Goal: Information Seeking & Learning: Find specific fact

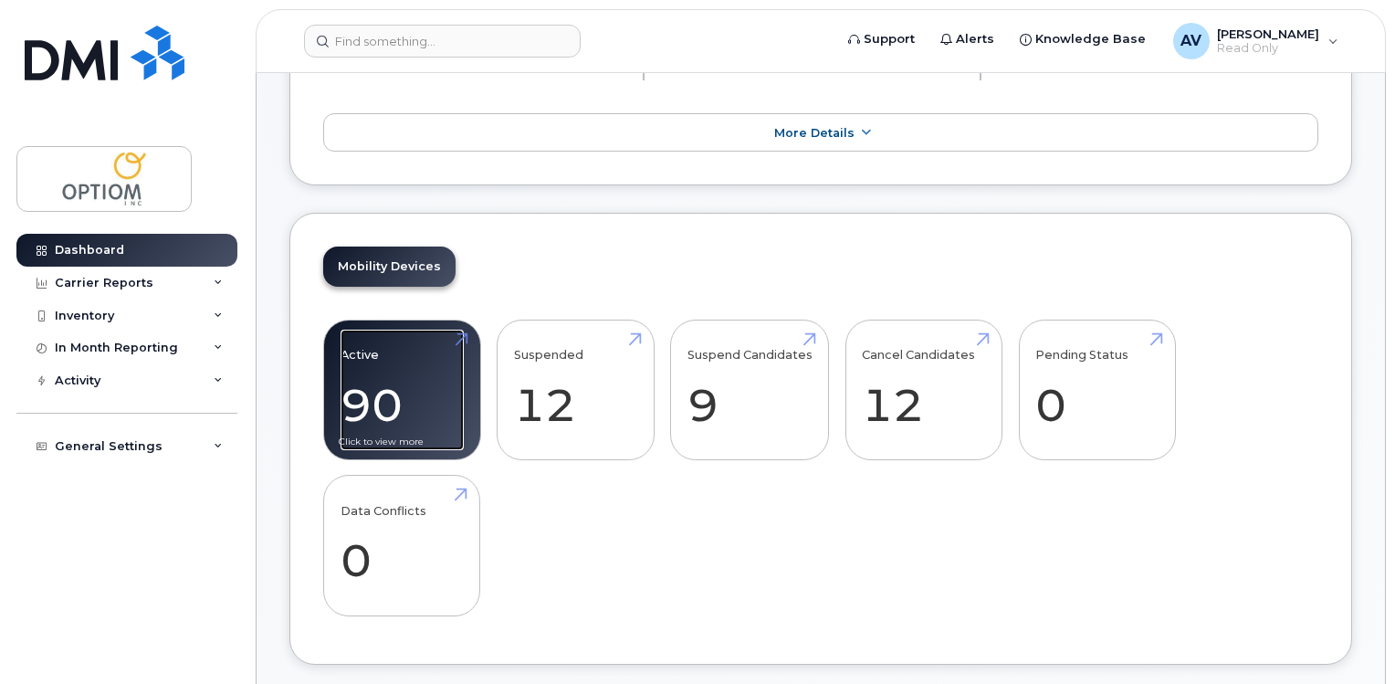
click at [380, 394] on link "Active 90 -30%" at bounding box center [402, 390] width 123 height 121
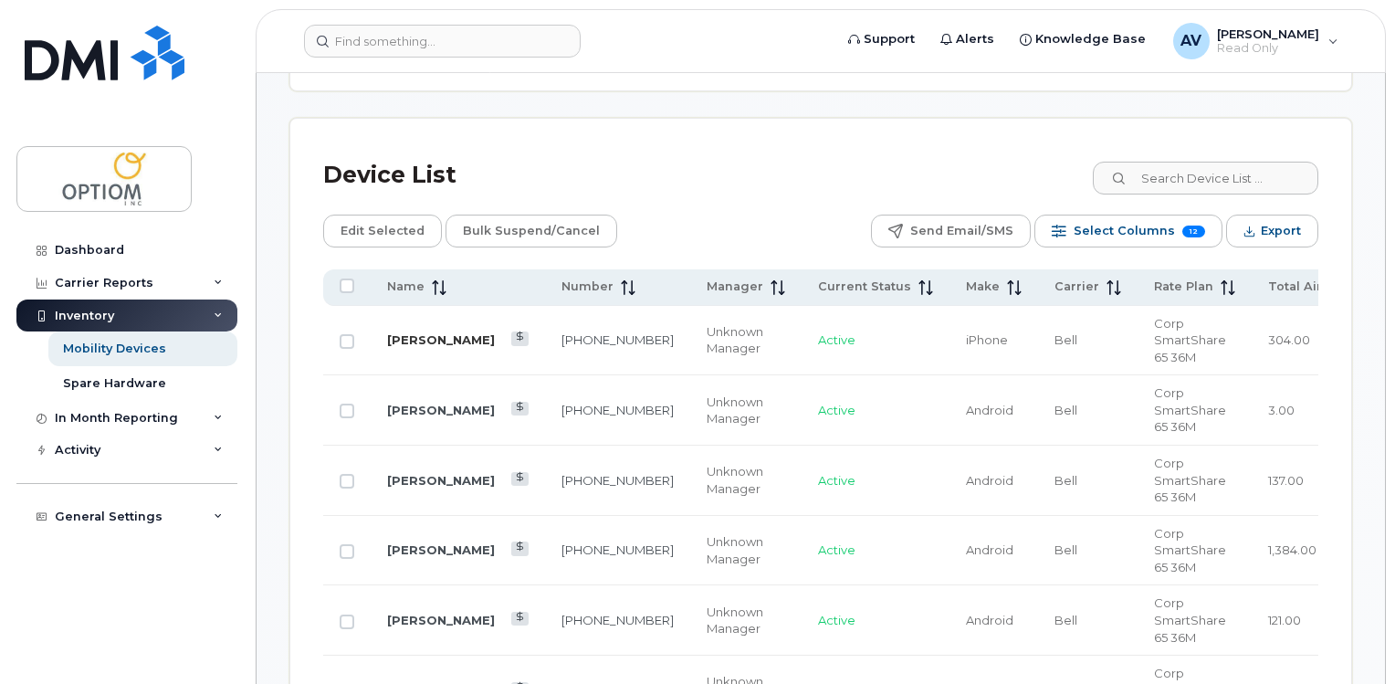
scroll to position [821, 0]
click at [438, 285] on icon at bounding box center [439, 286] width 15 height 15
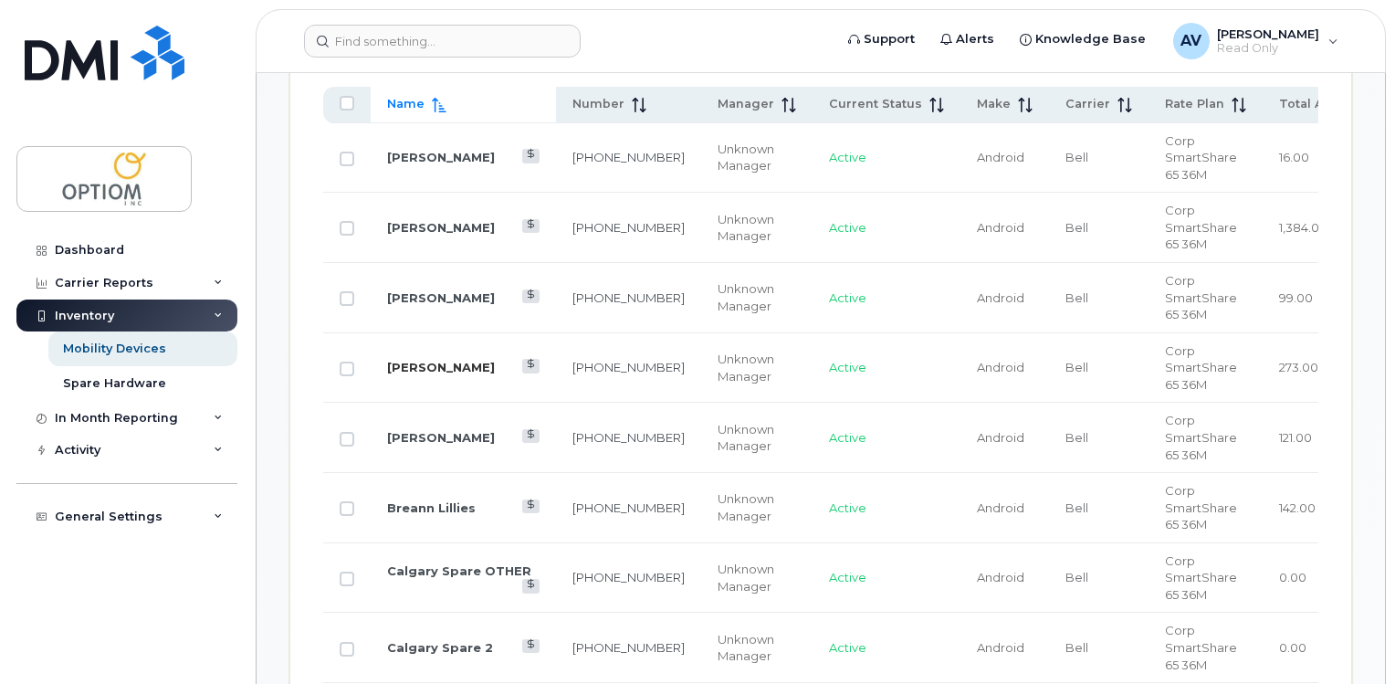
scroll to position [1004, 0]
click at [405, 373] on link "[PERSON_NAME]" at bounding box center [441, 366] width 108 height 15
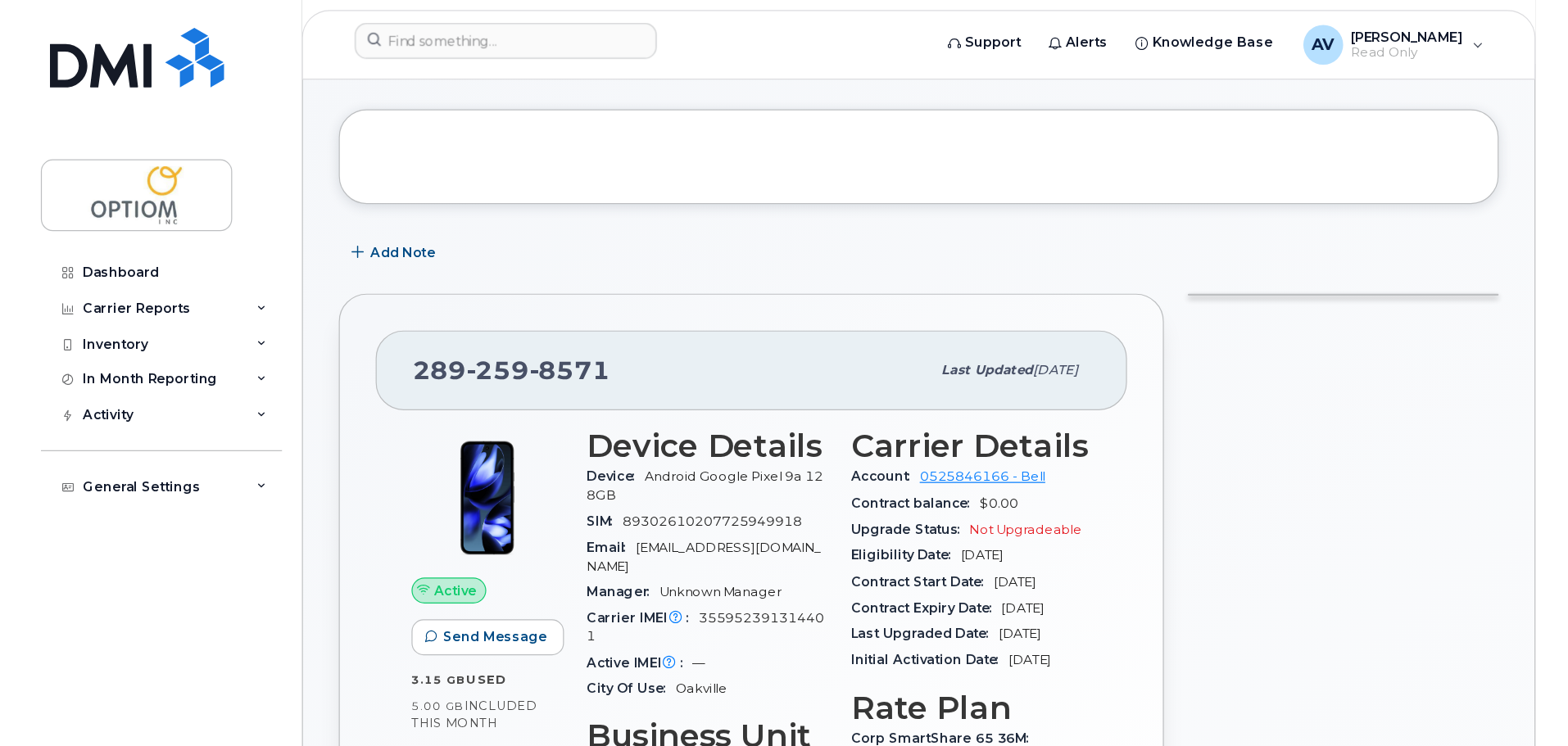
scroll to position [163, 0]
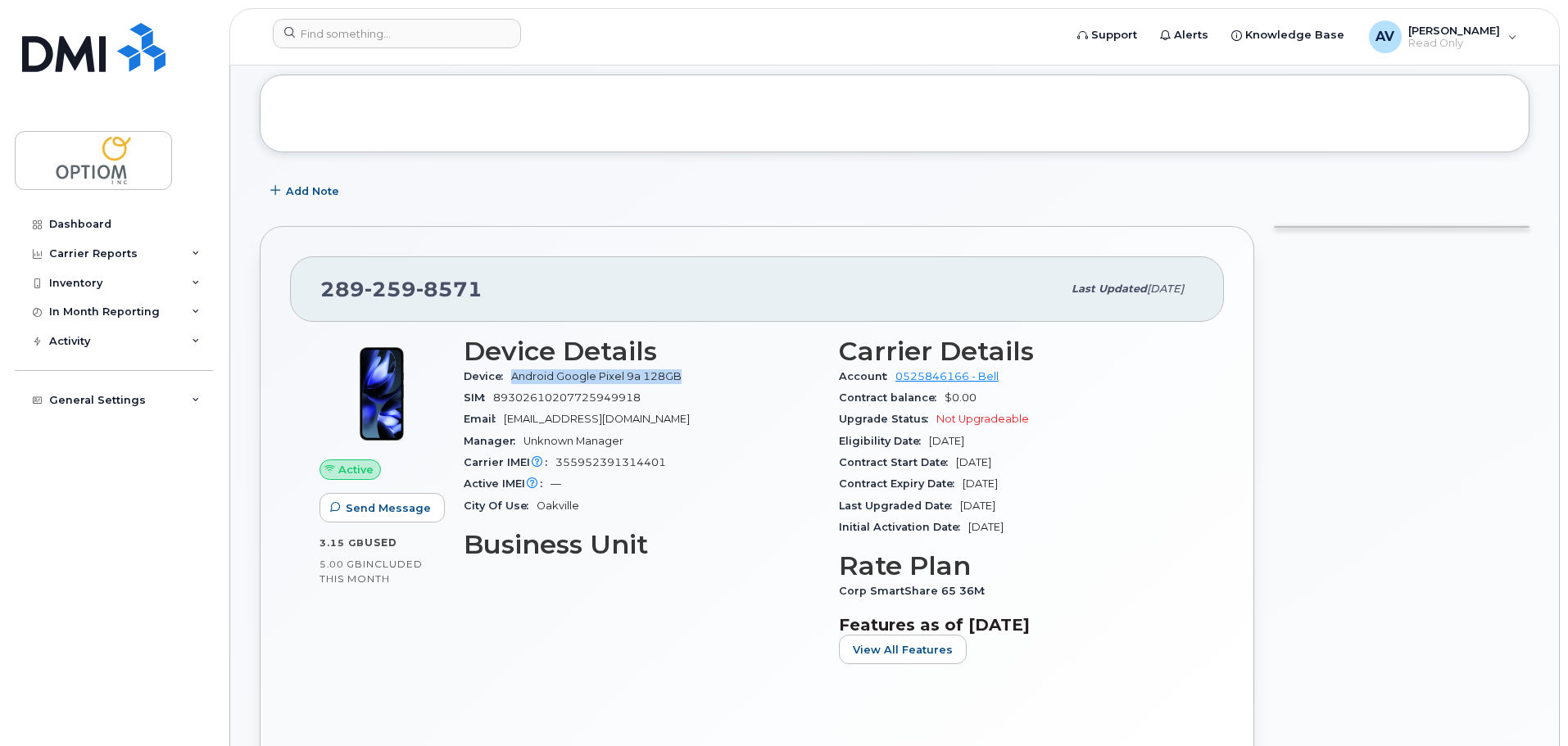
drag, startPoint x: 512, startPoint y: 376, endPoint x: 680, endPoint y: 381, distance: 168.1
click at [680, 381] on span "Android Google Pixel 9a 128GB" at bounding box center [599, 377] width 177 height 13
copy span "Android Google Pixel 9a 128GB"
drag, startPoint x: 676, startPoint y: 463, endPoint x: 553, endPoint y: 456, distance: 123.2
click at [553, 456] on div "Carrier IMEI Carrier IMEI is reported during the last billing cycle or change o…" at bounding box center [641, 463] width 355 height 22
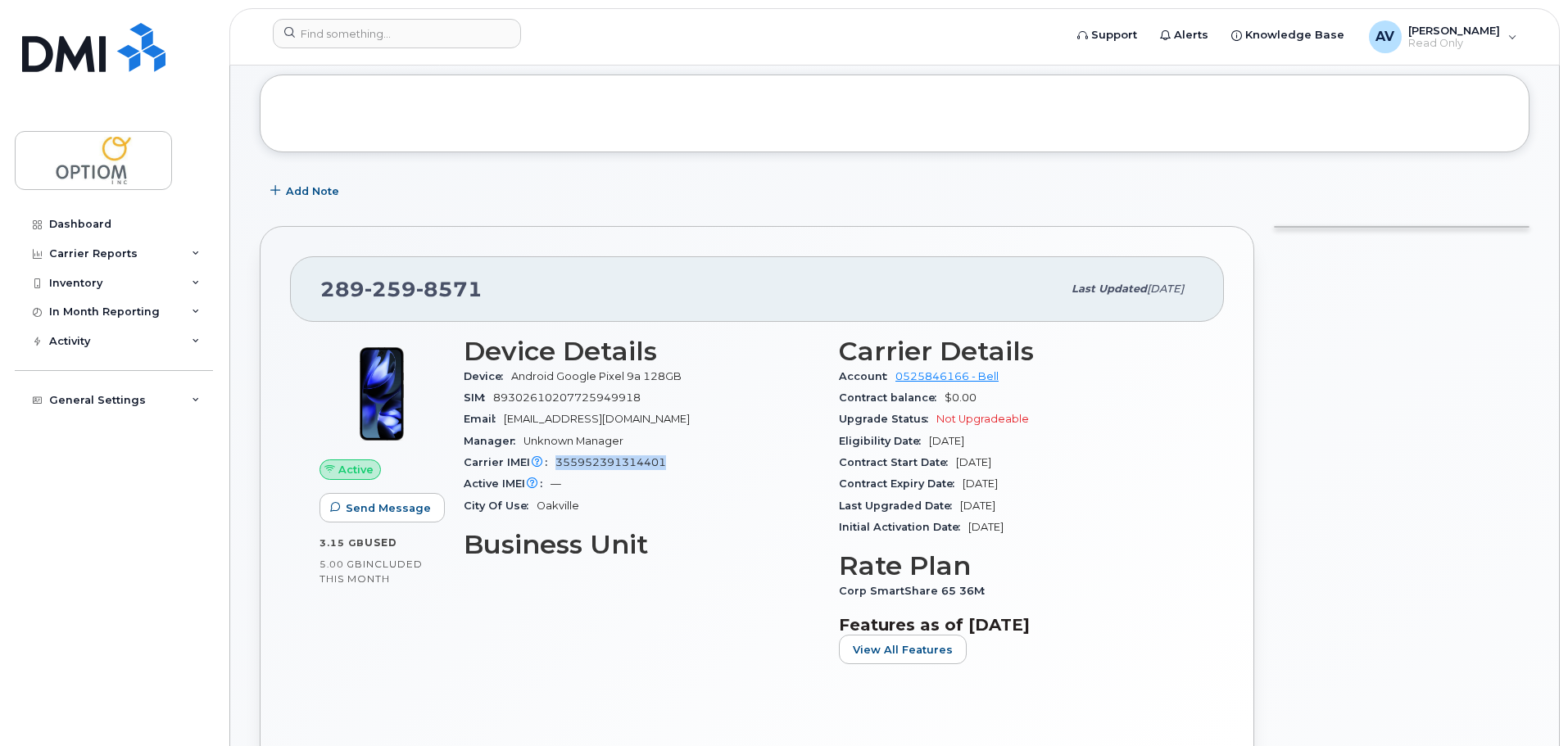
copy span "355952391314401"
click at [115, 292] on div "Inventory" at bounding box center [113, 283] width 198 height 30
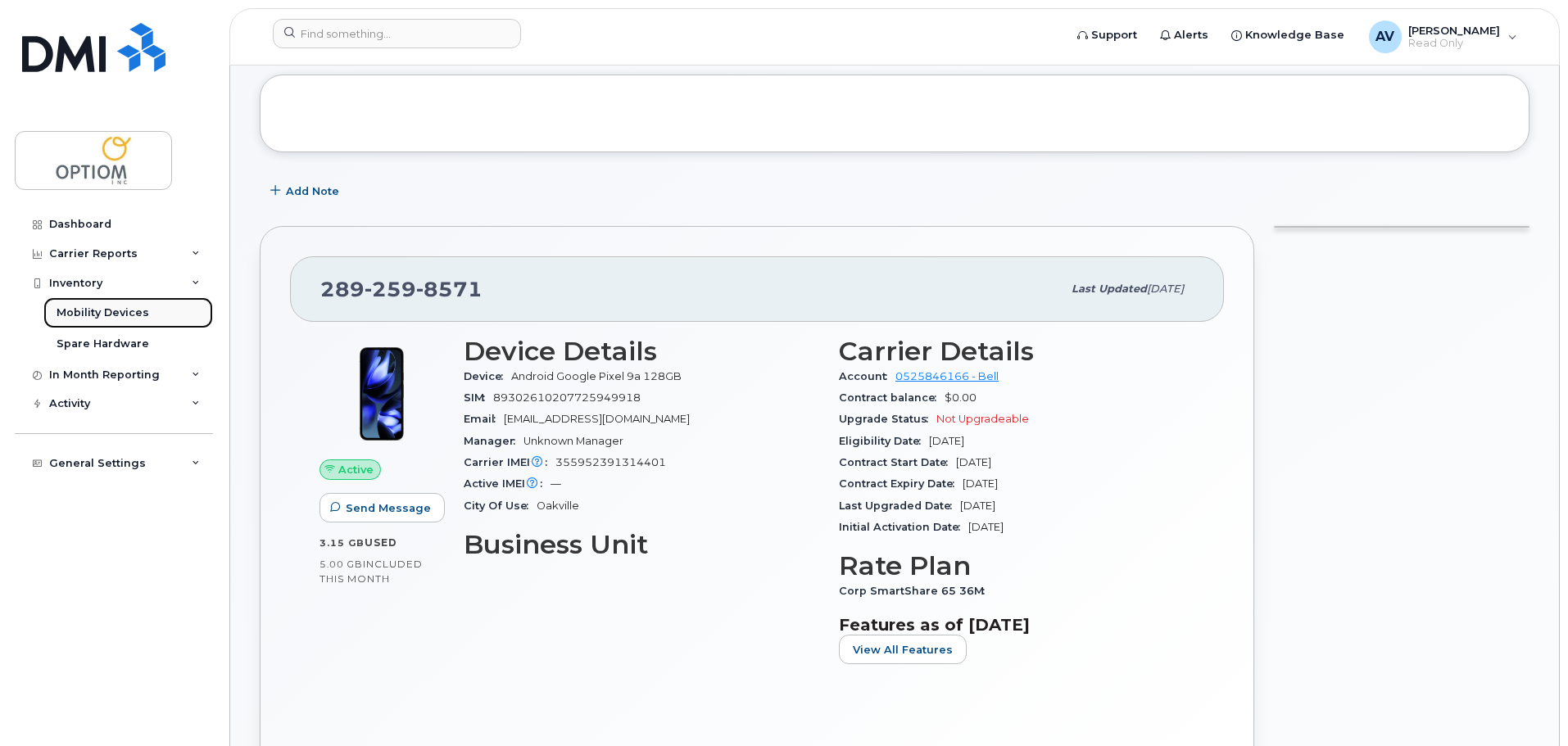
click at [137, 312] on div "Mobility Devices" at bounding box center [102, 313] width 92 height 14
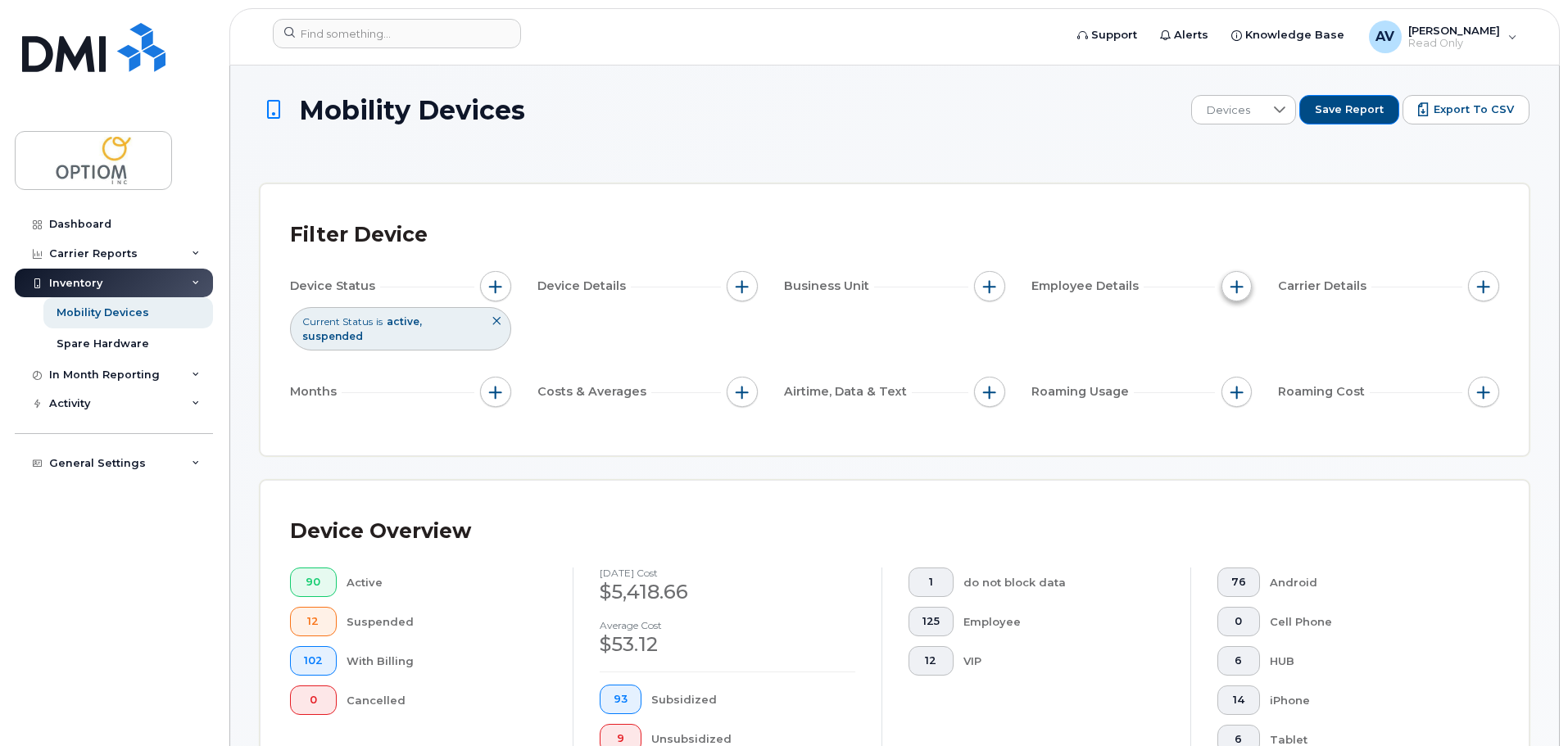
click at [1224, 288] on button "button" at bounding box center [1236, 286] width 31 height 31
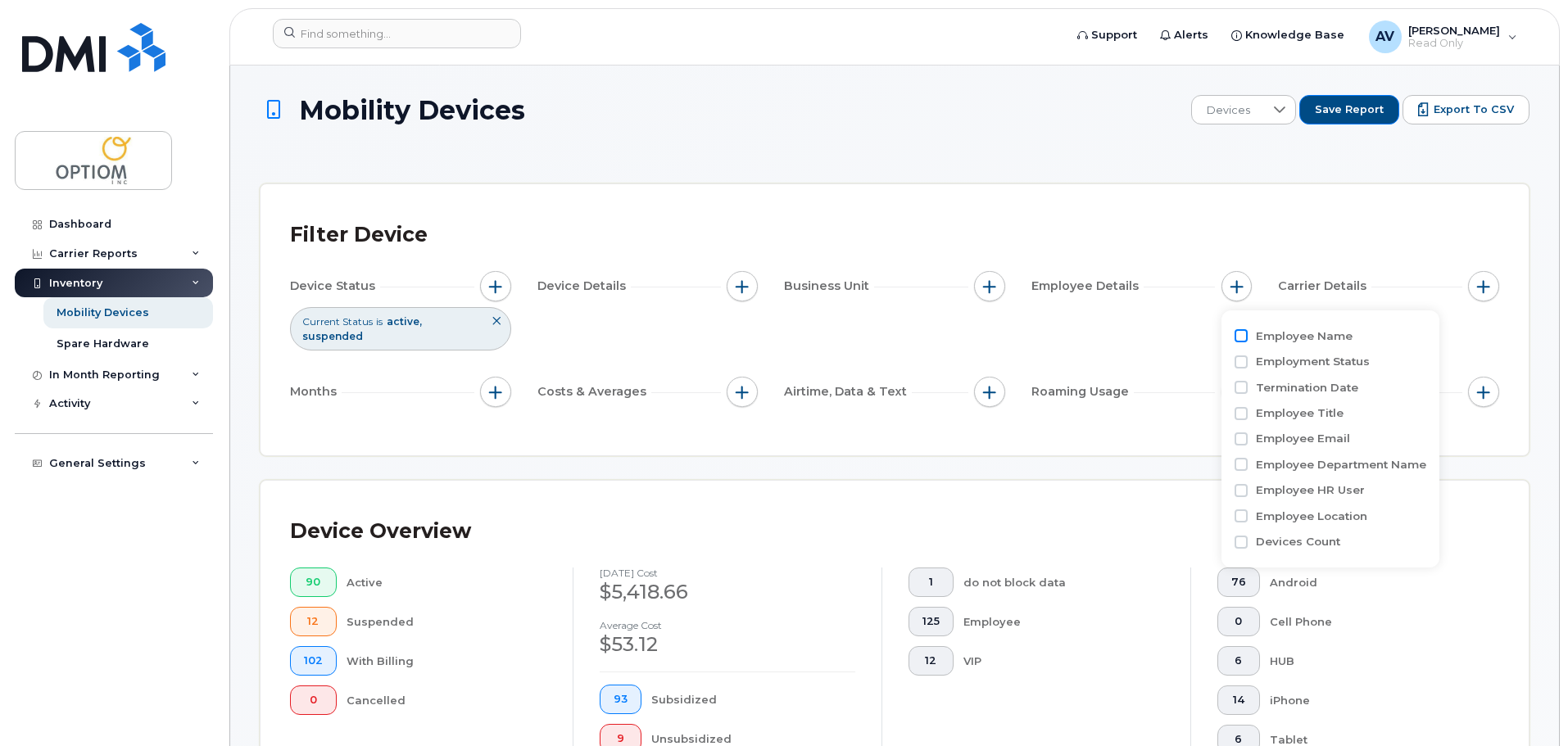
click at [1237, 334] on input "Employee Name" at bounding box center [1241, 335] width 13 height 13
checkbox input "true"
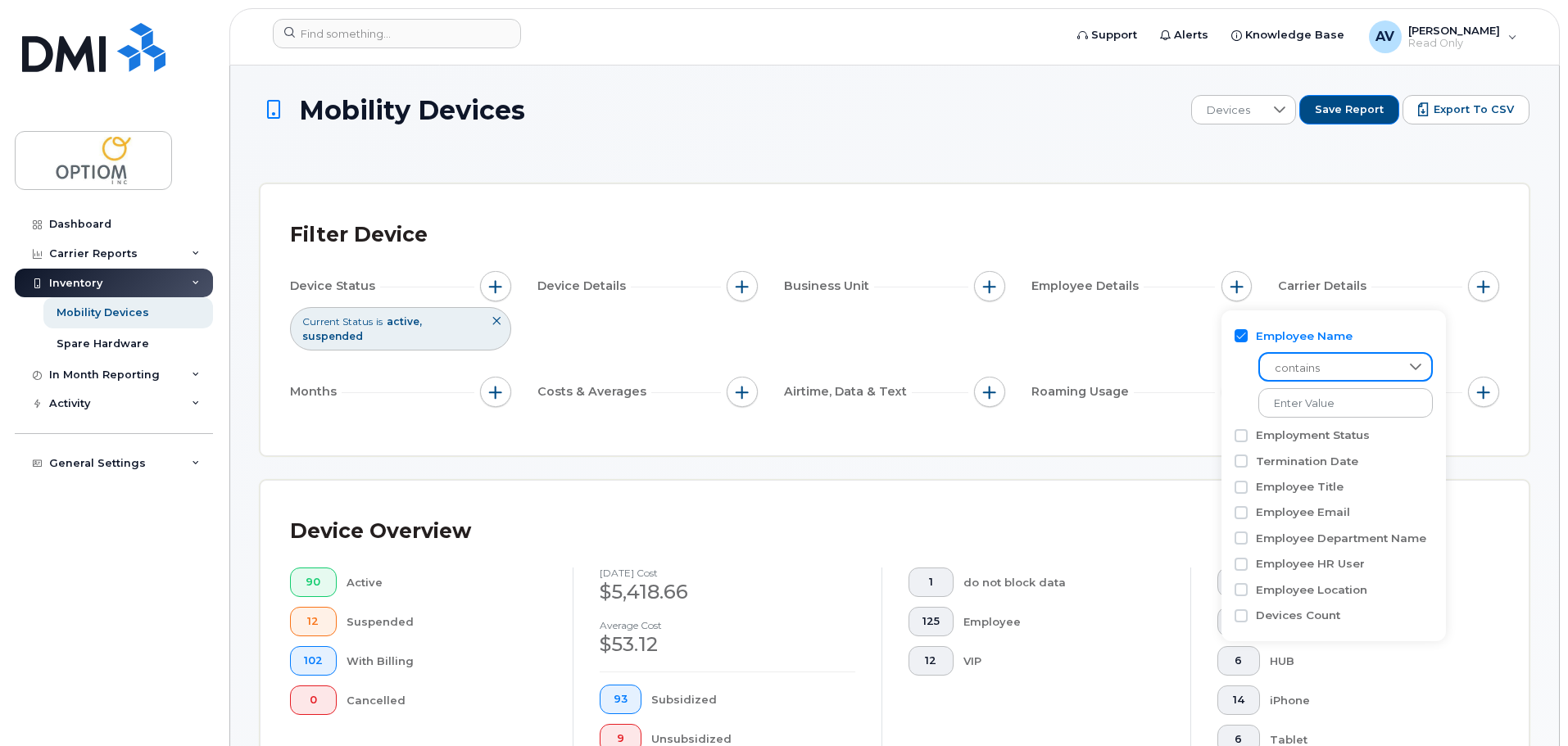
click at [1250, 370] on span "contains" at bounding box center [1329, 368] width 140 height 30
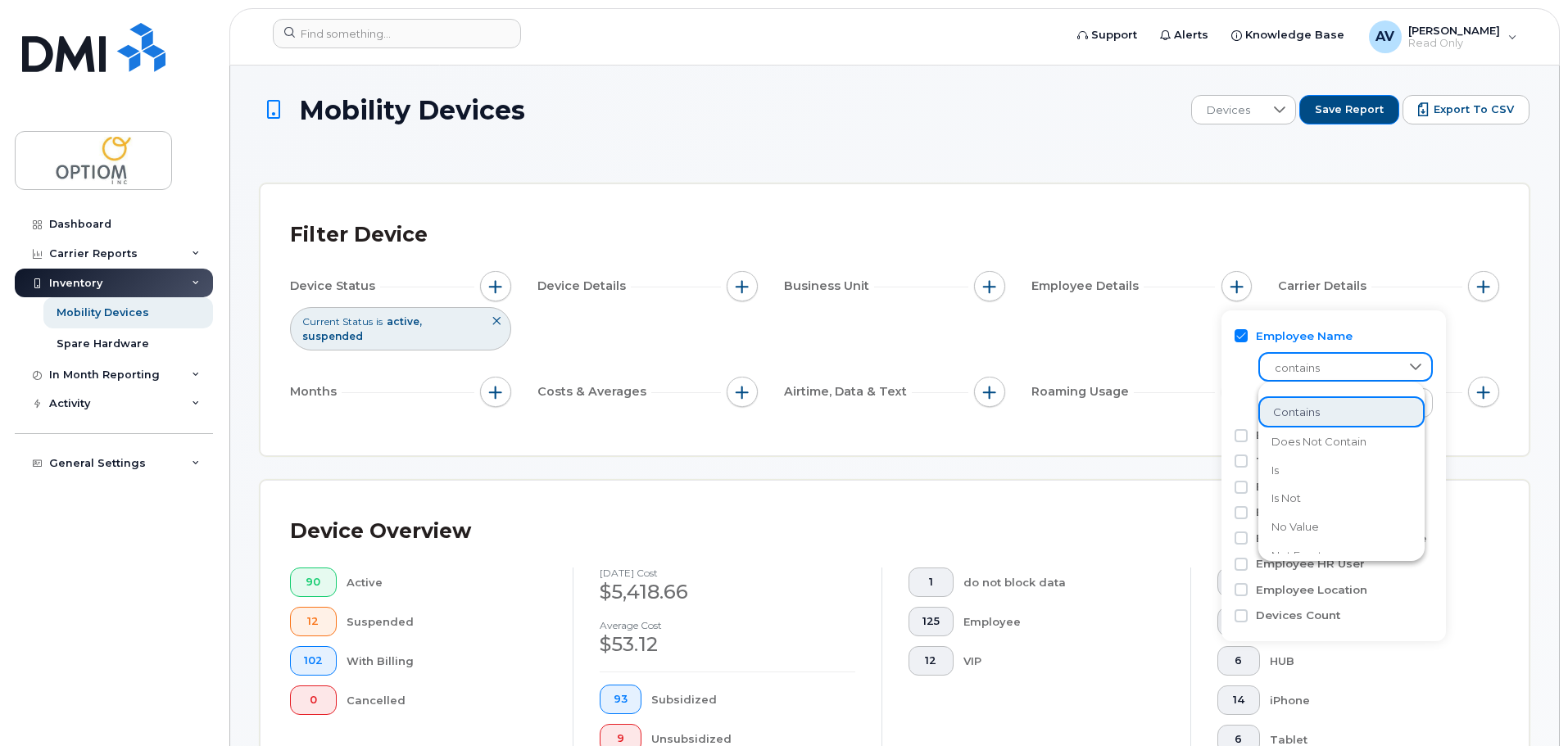
click at [1250, 372] on span "contains" at bounding box center [1329, 368] width 140 height 30
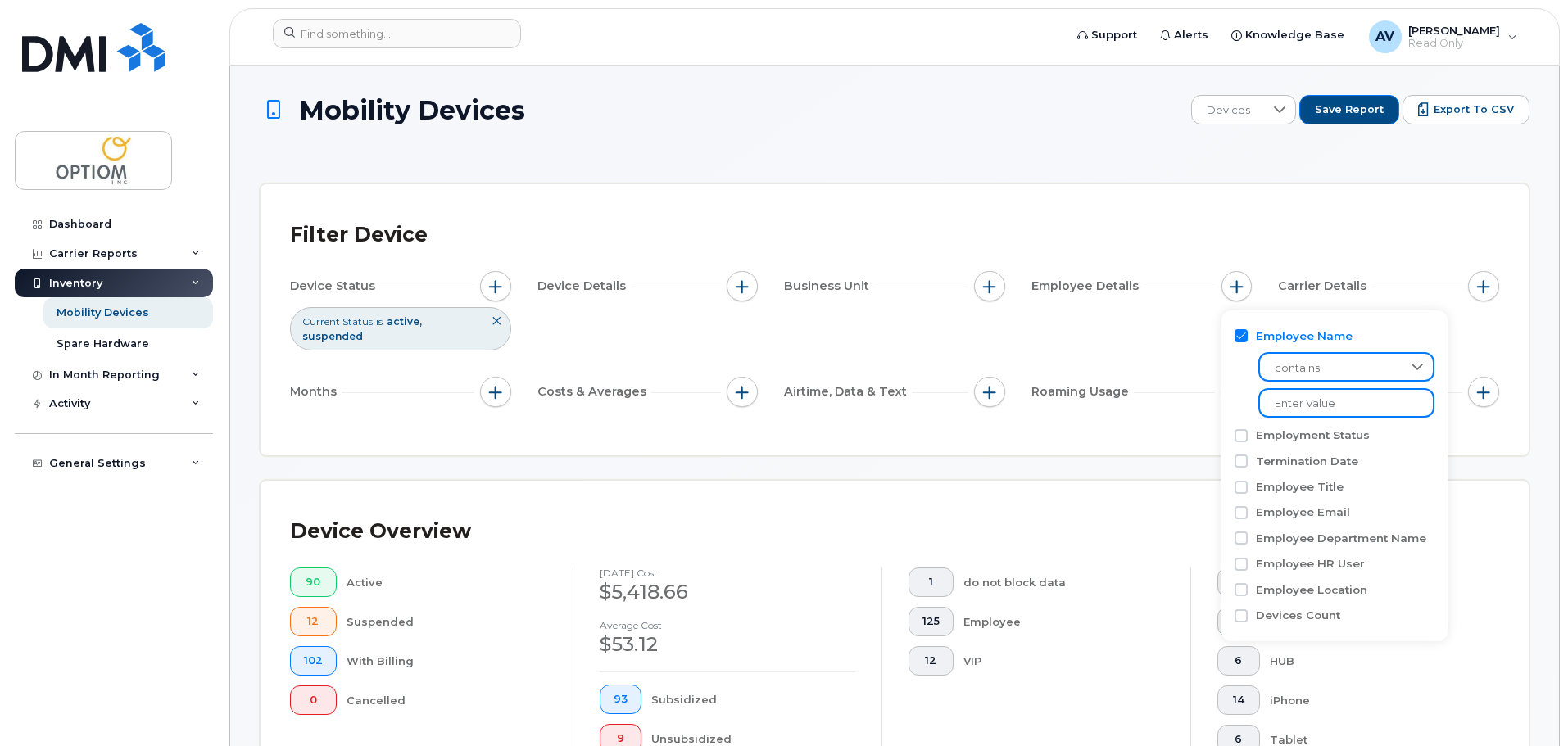
click at [1250, 407] on input at bounding box center [1346, 403] width 176 height 30
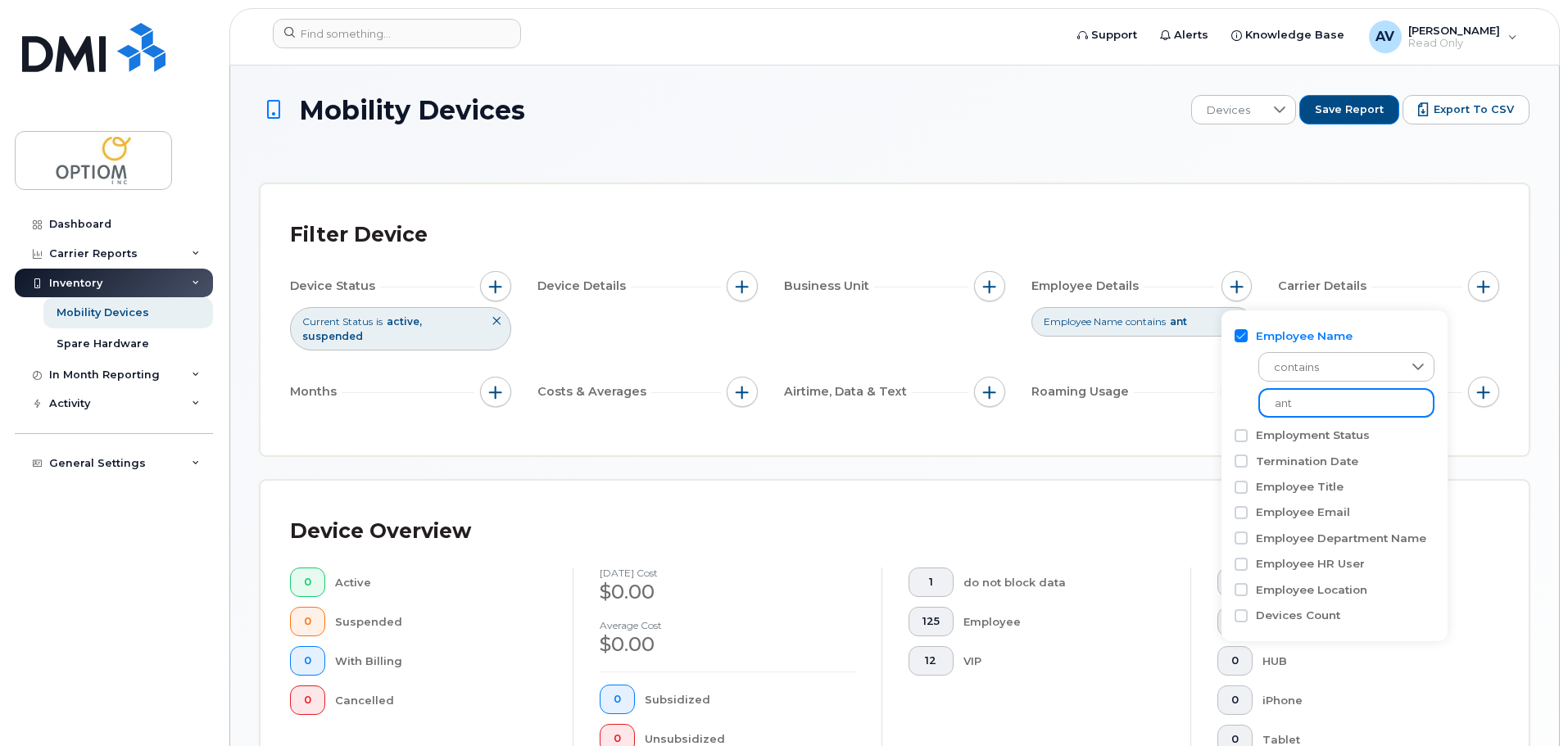
type input "ant"
click at [1112, 448] on div "Mobility Devices Devices Save Report Export to CSV Filter Device Device Status …" at bounding box center [893, 606] width 1269 height 1022
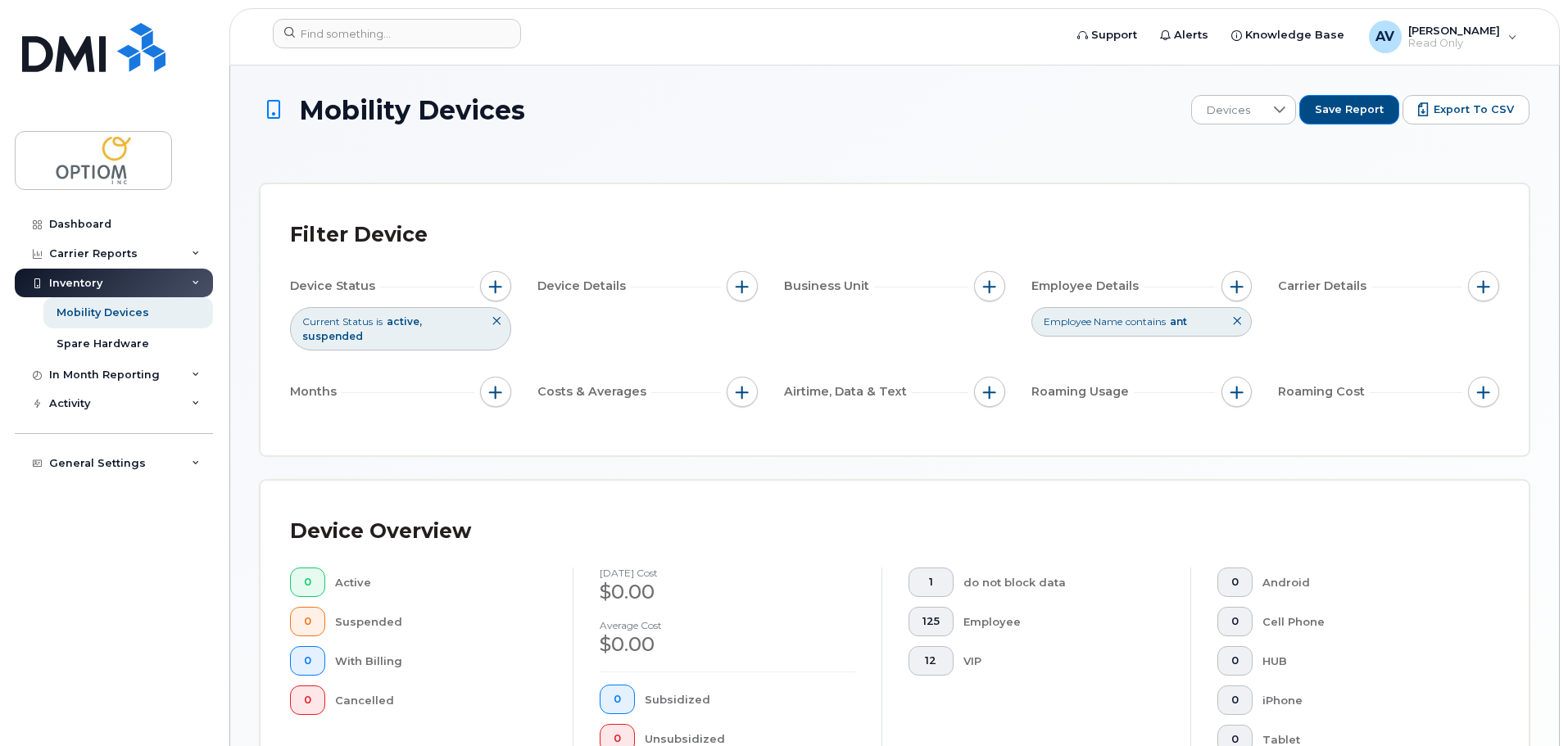
click at [1243, 319] on button at bounding box center [1236, 321] width 28 height 27
click at [746, 285] on span "button" at bounding box center [742, 286] width 13 height 13
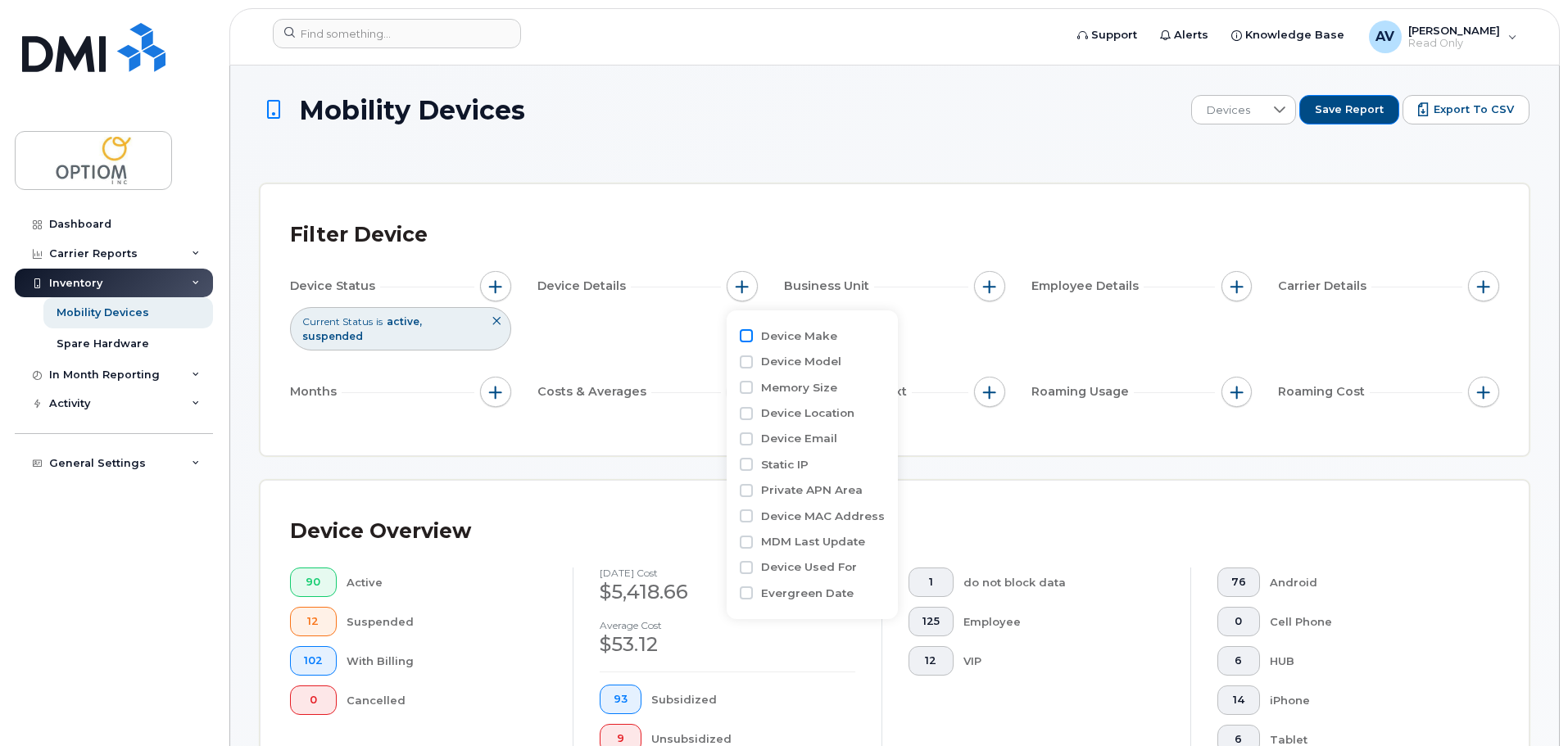
click at [741, 334] on input "Device Make" at bounding box center [746, 335] width 13 height 13
checkbox input "true"
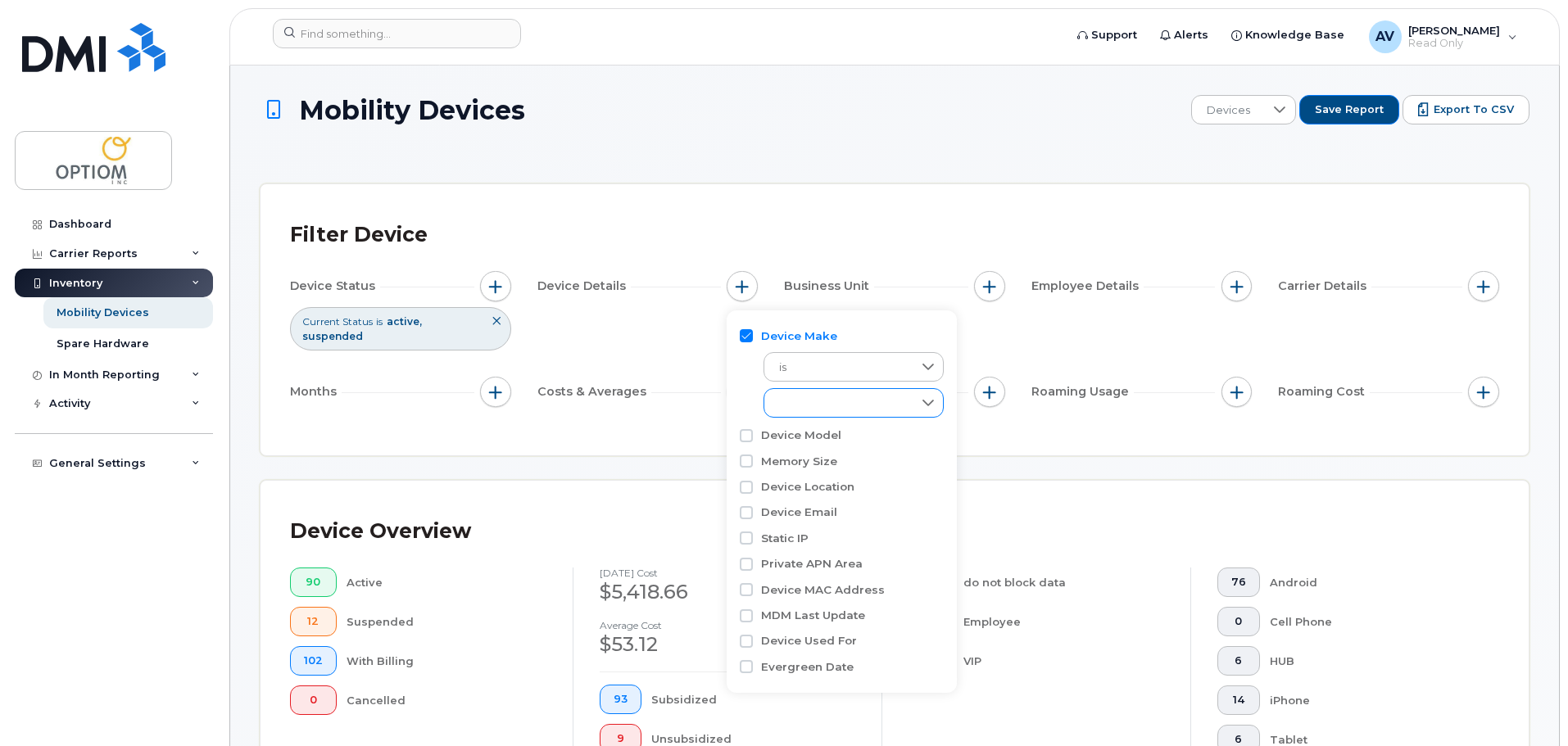
click at [926, 405] on icon at bounding box center [928, 403] width 13 height 13
click at [865, 473] on li "Cell Phone" at bounding box center [853, 469] width 180 height 29
checkbox input "true"
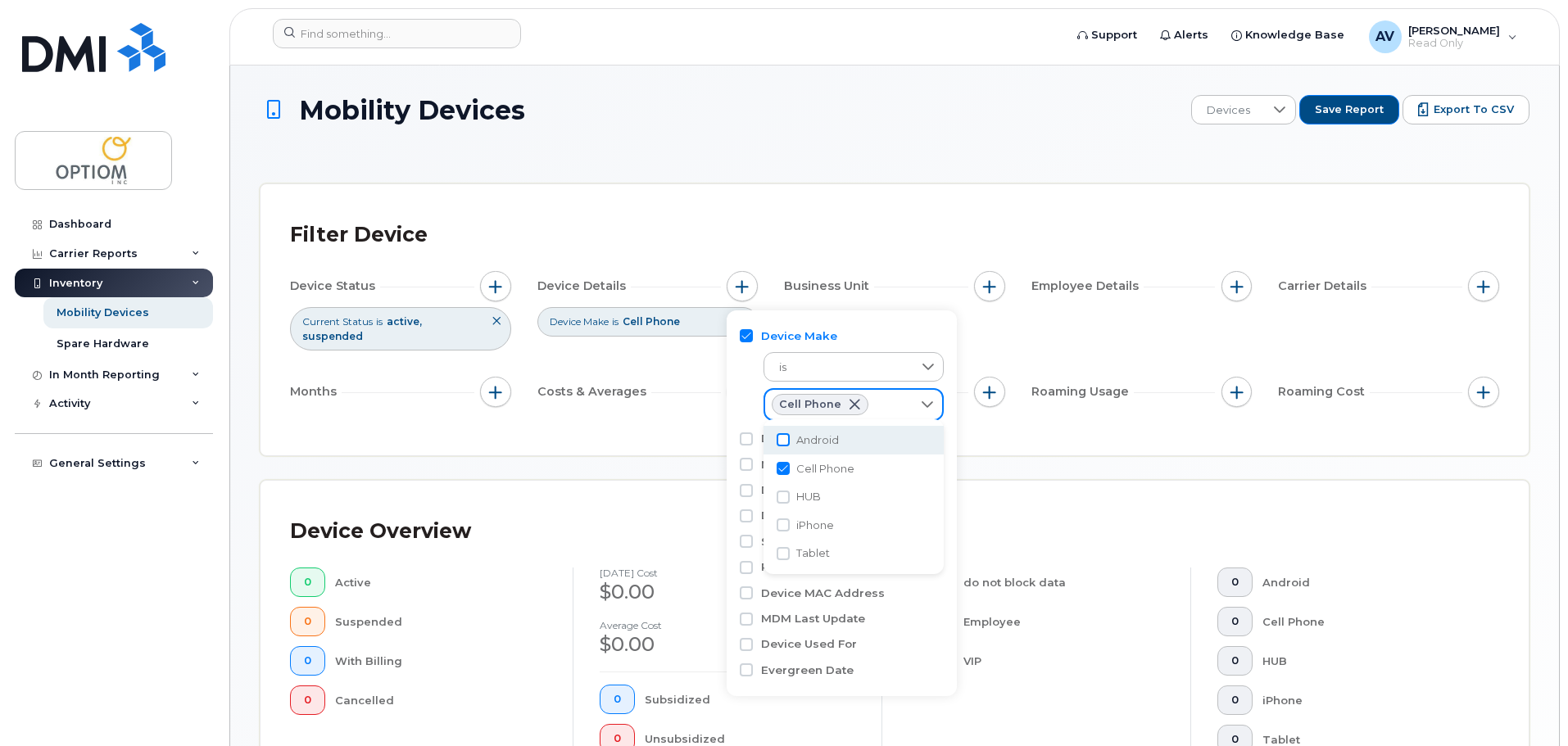
click at [785, 438] on input "Android" at bounding box center [783, 439] width 13 height 13
checkbox input "true"
click at [918, 236] on div "Filter Device" at bounding box center [894, 234] width 1209 height 42
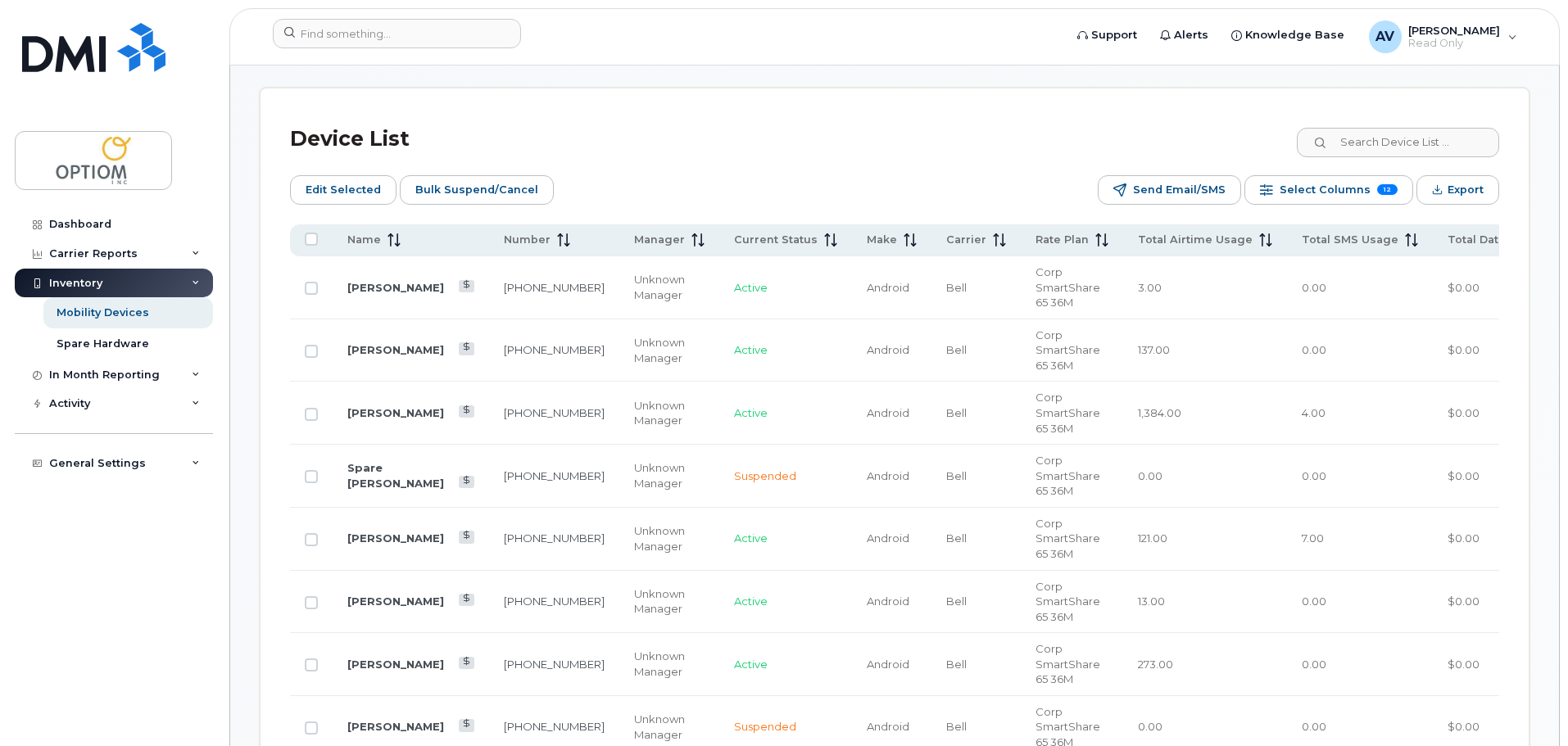
scroll to position [735, 0]
click at [398, 231] on icon at bounding box center [394, 238] width 13 height 13
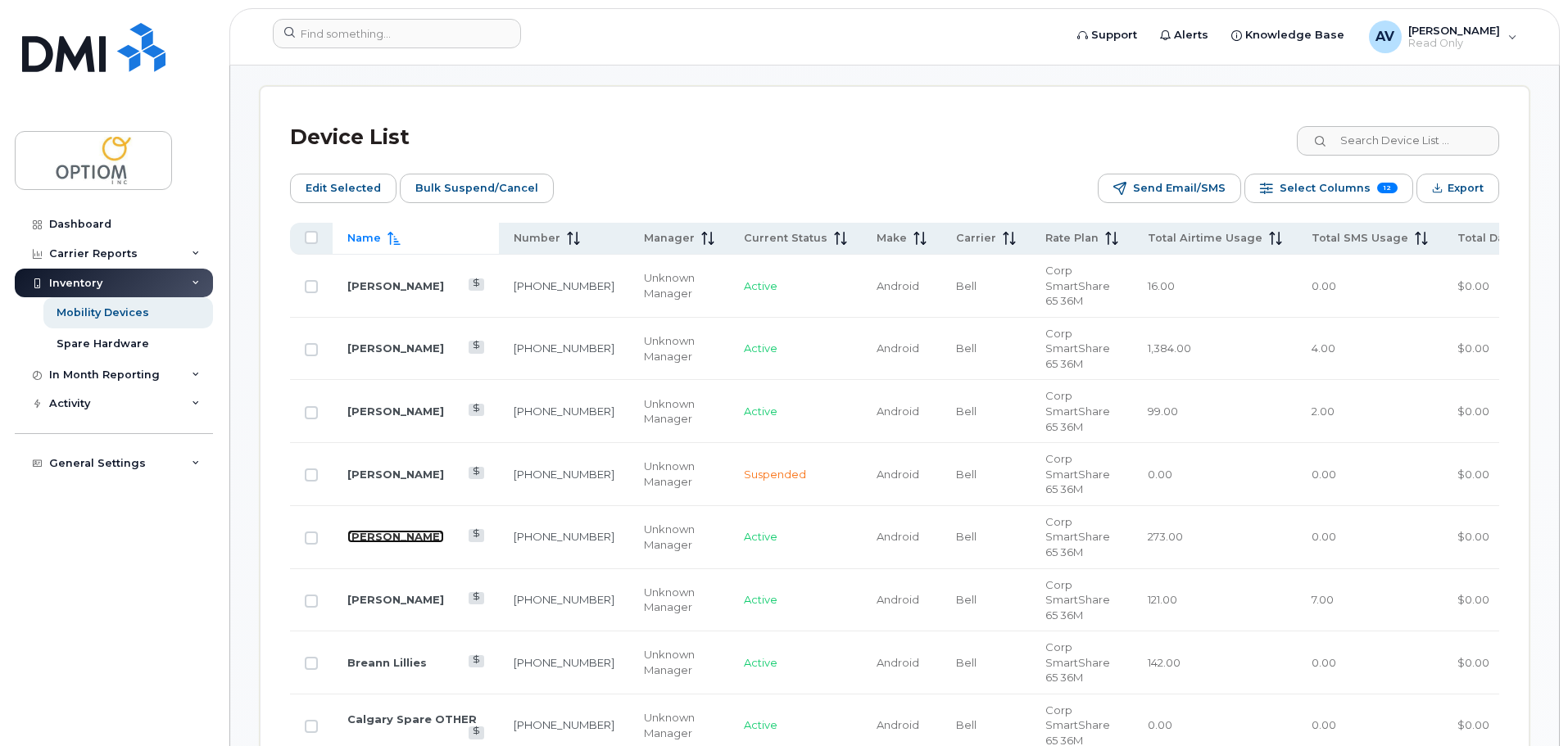
click at [373, 530] on link "[PERSON_NAME]" at bounding box center [396, 536] width 97 height 13
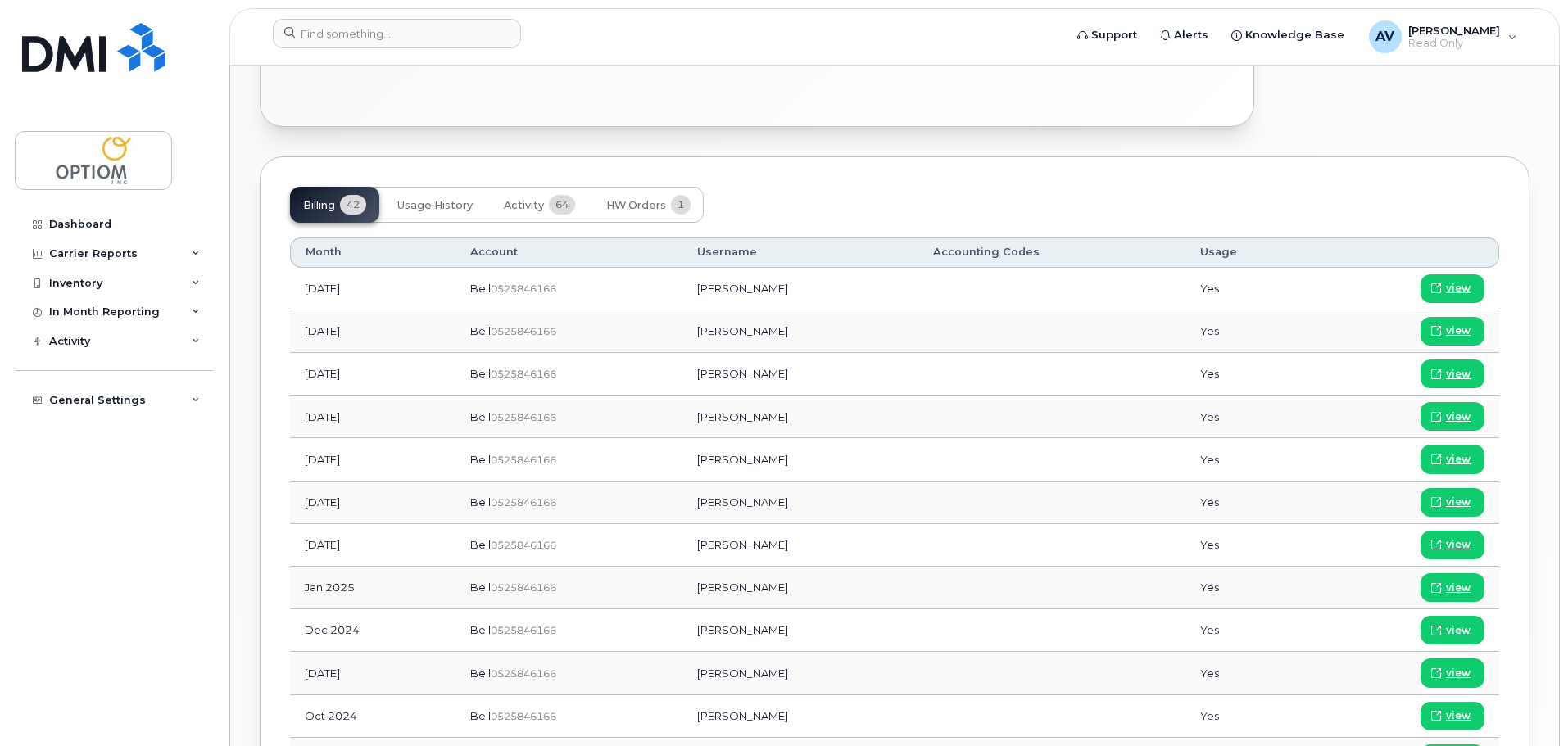
scroll to position [818, 0]
click at [447, 201] on span "Usage History" at bounding box center [435, 204] width 75 height 13
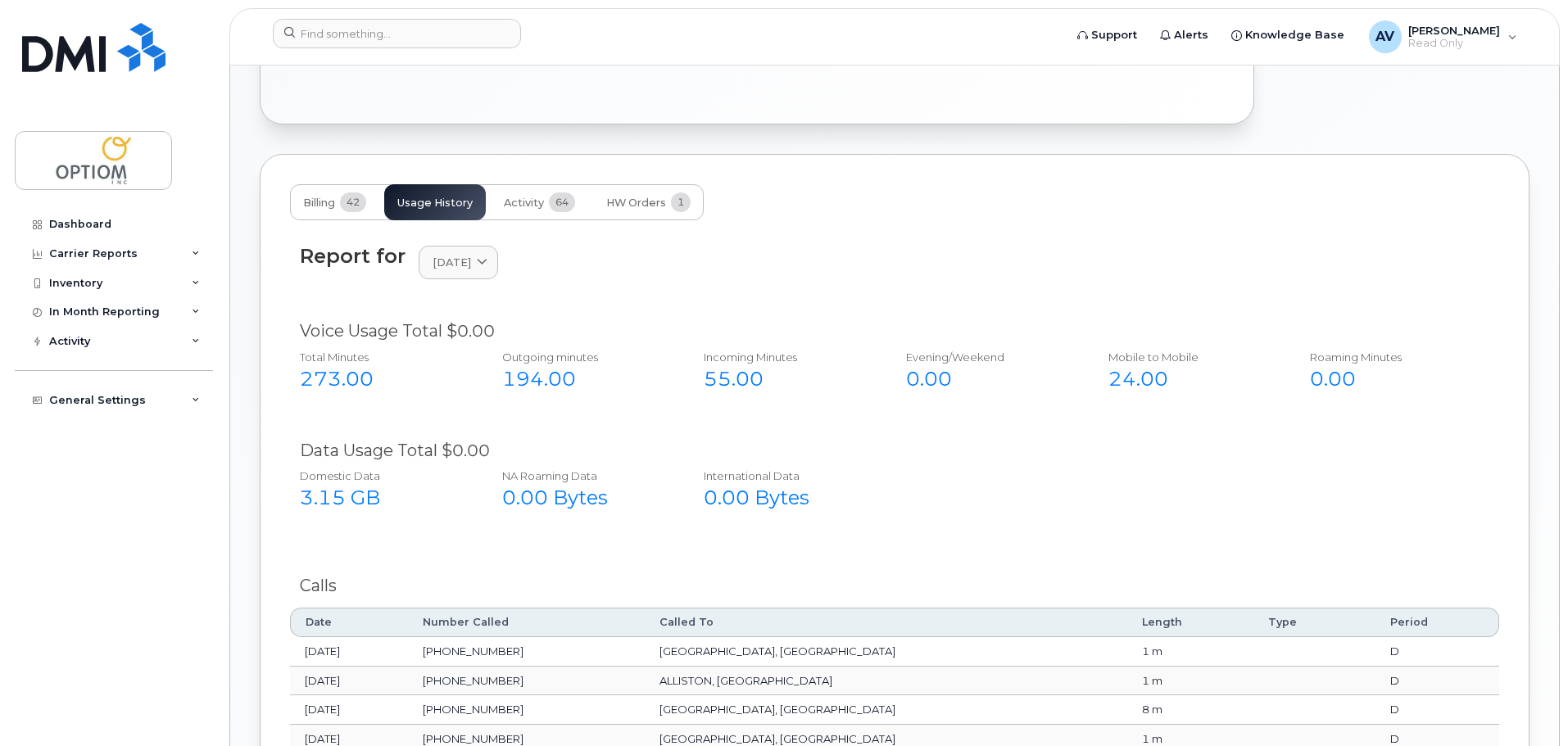
scroll to position [819, 0]
click at [534, 207] on span "Activity" at bounding box center [524, 204] width 40 height 13
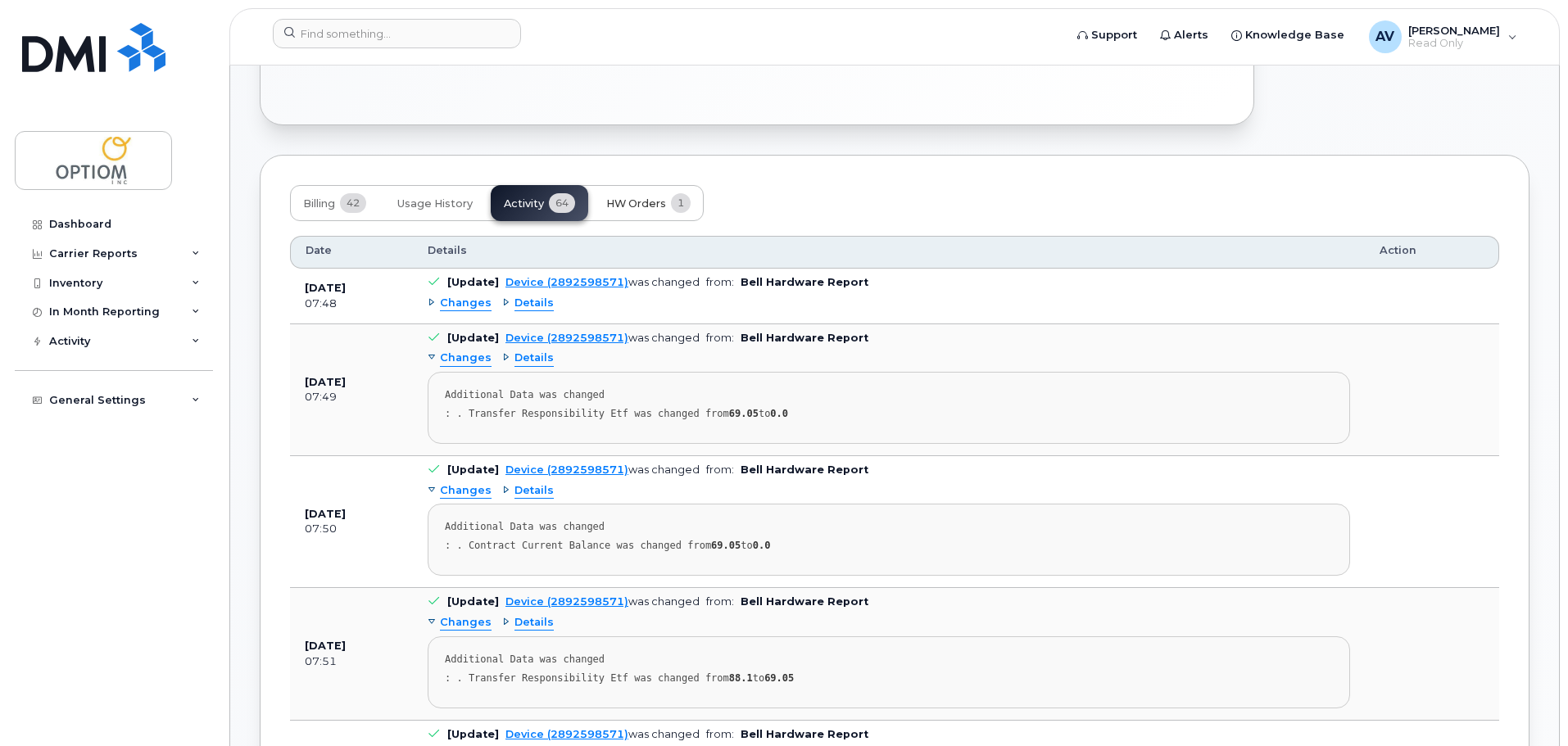
click at [619, 205] on span "HW Orders" at bounding box center [636, 204] width 60 height 13
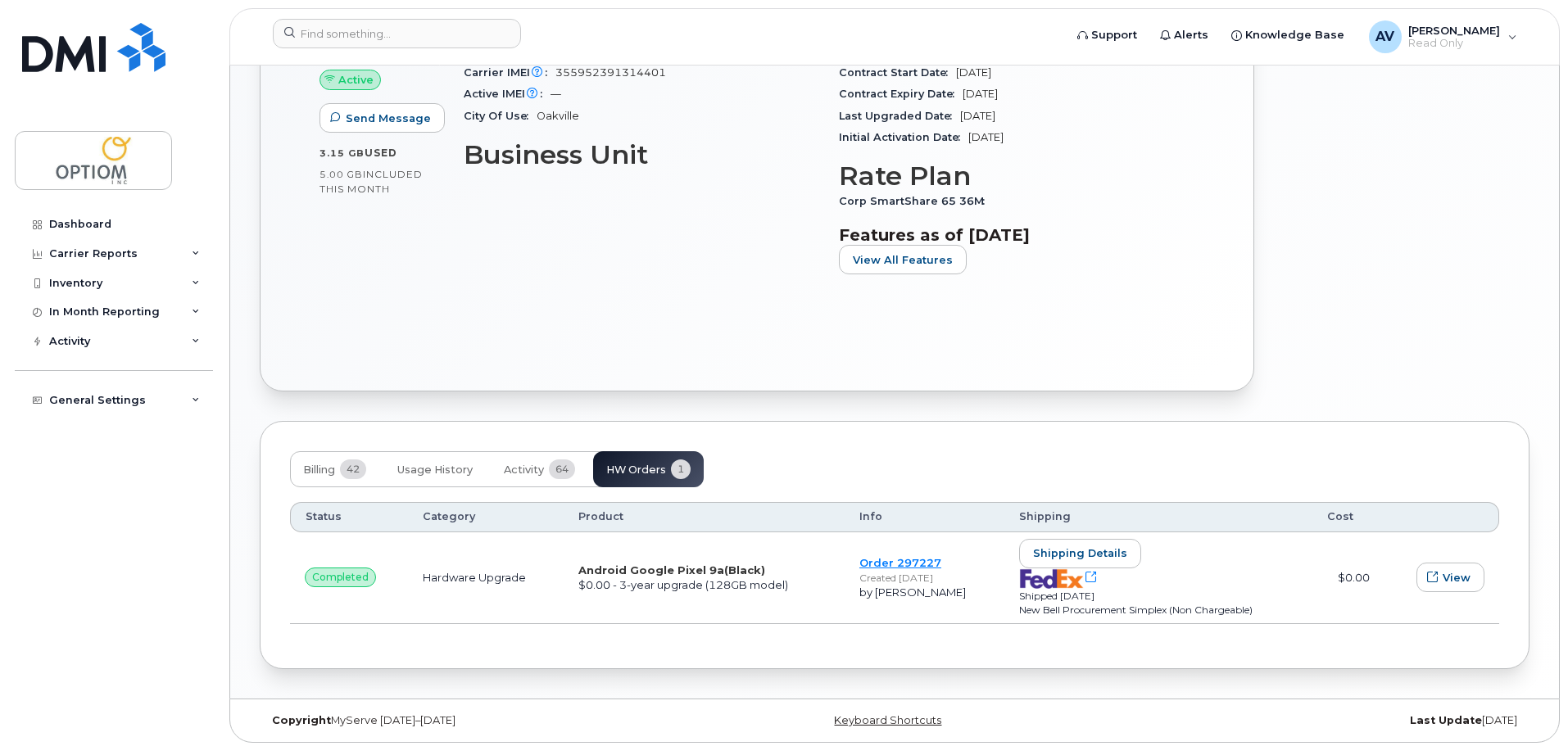
scroll to position [558, 0]
